Goal: Find specific page/section: Find specific page/section

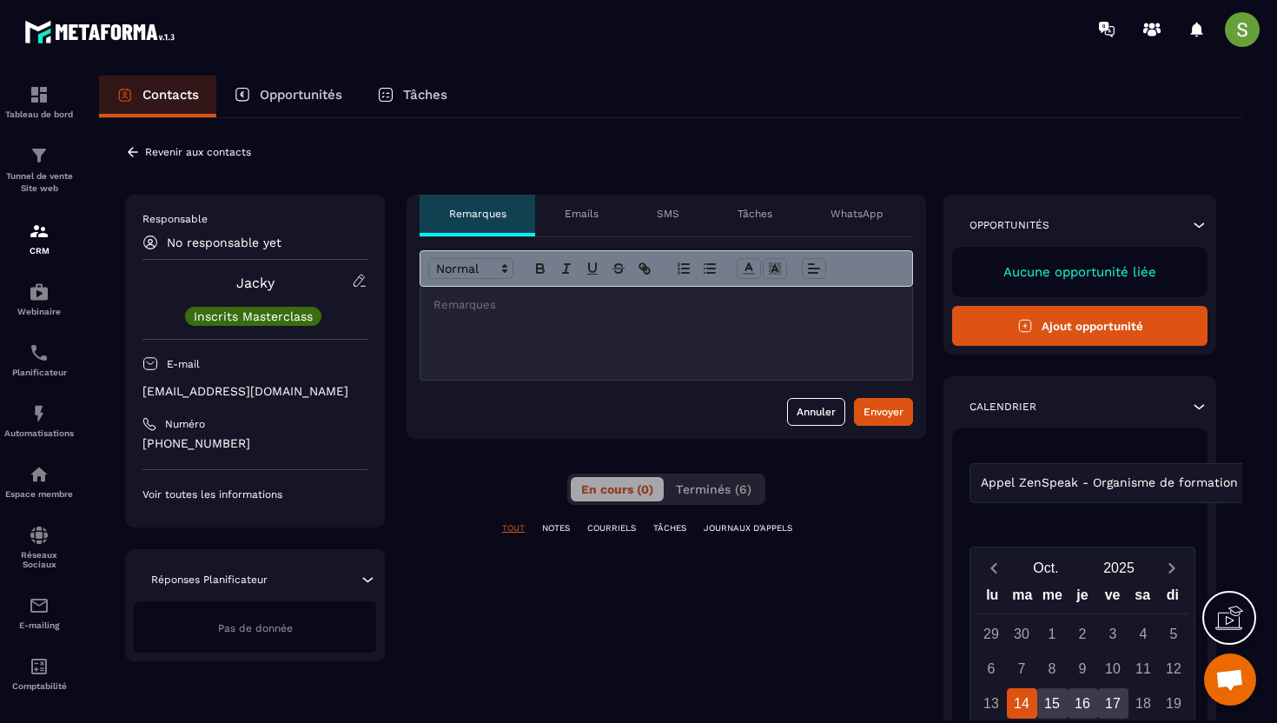
click at [231, 394] on p "[EMAIL_ADDRESS][DOMAIN_NAME]" at bounding box center [254, 391] width 225 height 17
copy div "[EMAIL_ADDRESS][DOMAIN_NAME]"
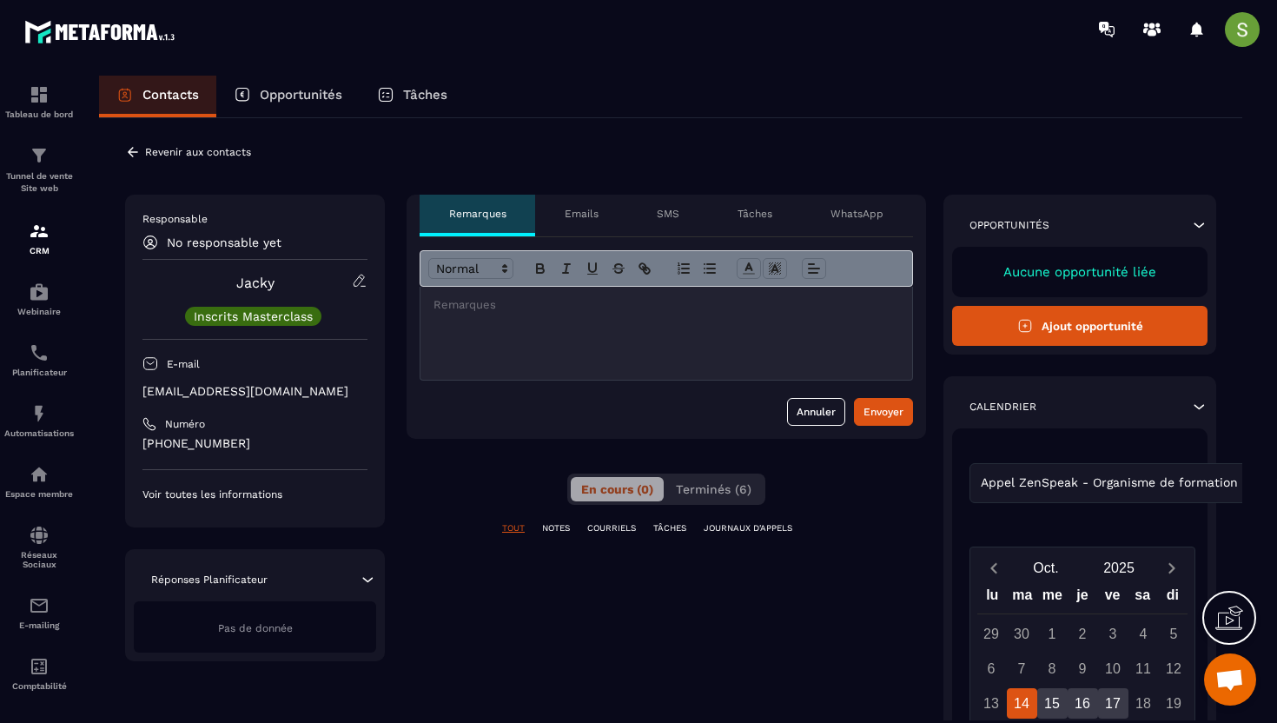
click at [128, 149] on icon at bounding box center [133, 152] width 16 height 16
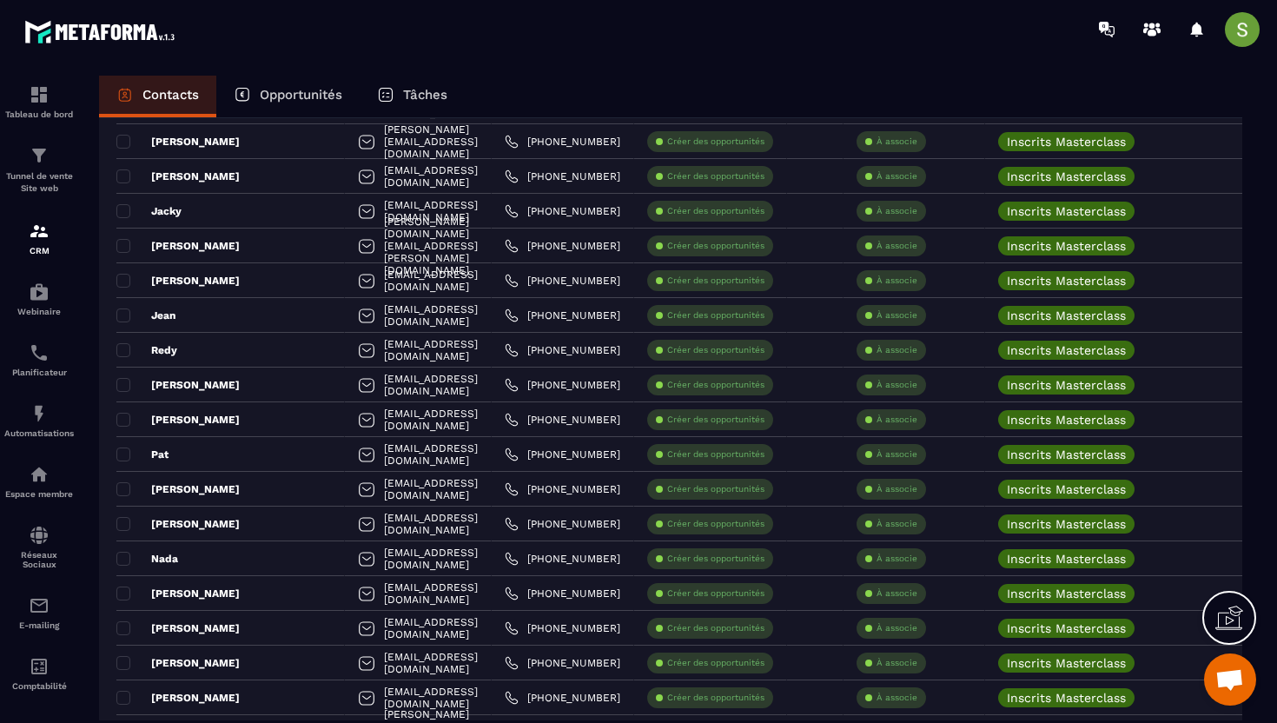
scroll to position [668, 0]
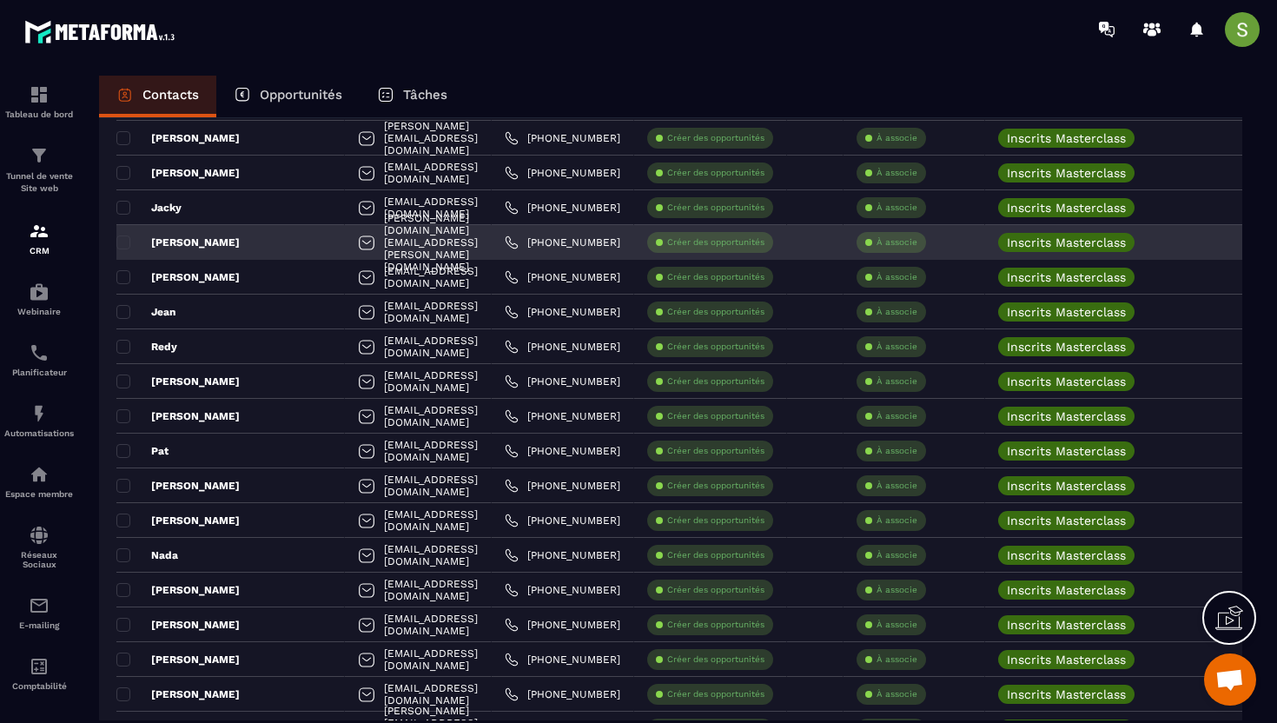
click at [215, 241] on div "[PERSON_NAME]" at bounding box center [230, 242] width 228 height 35
